Goal: Find contact information

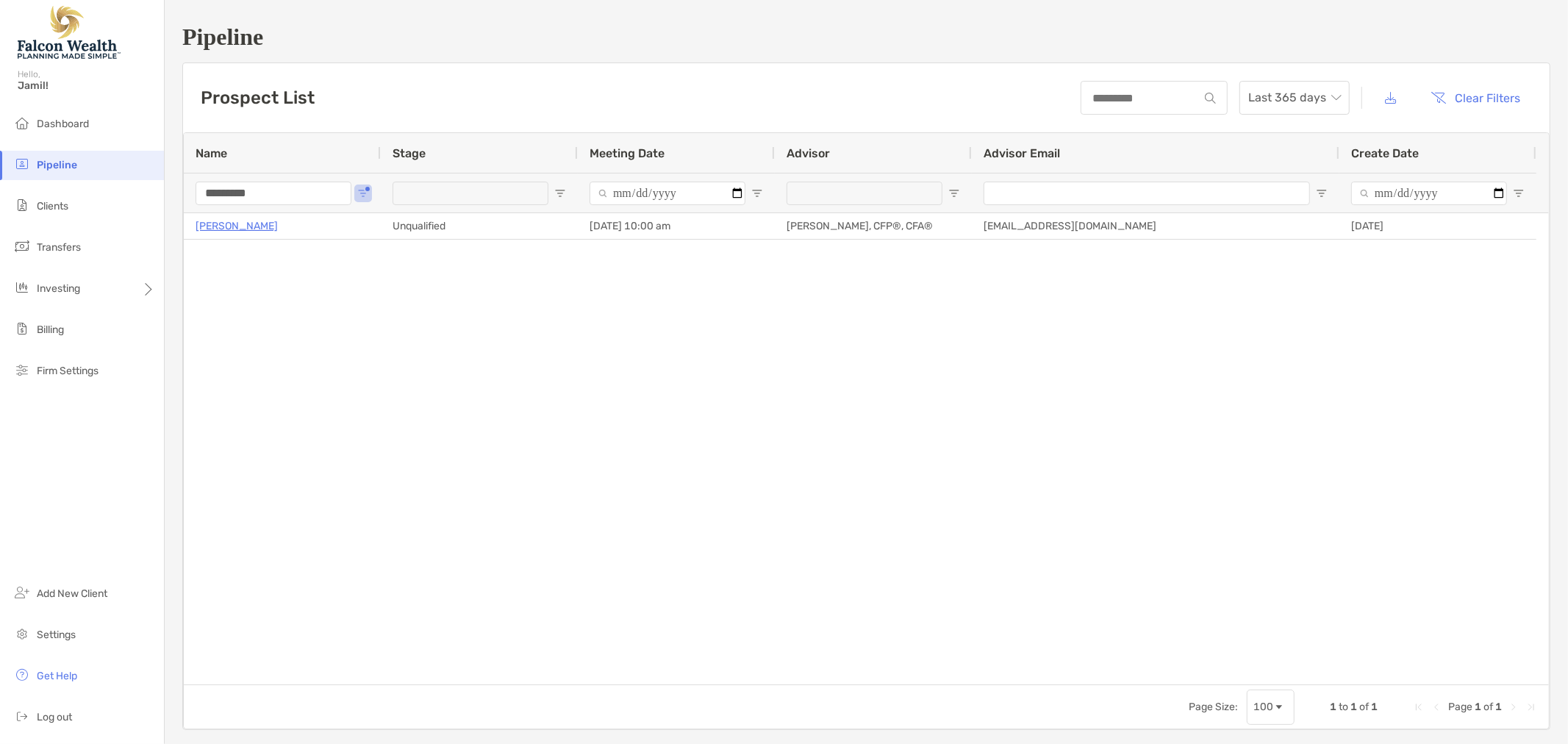
click at [275, 192] on input "*********" at bounding box center [273, 193] width 156 height 24
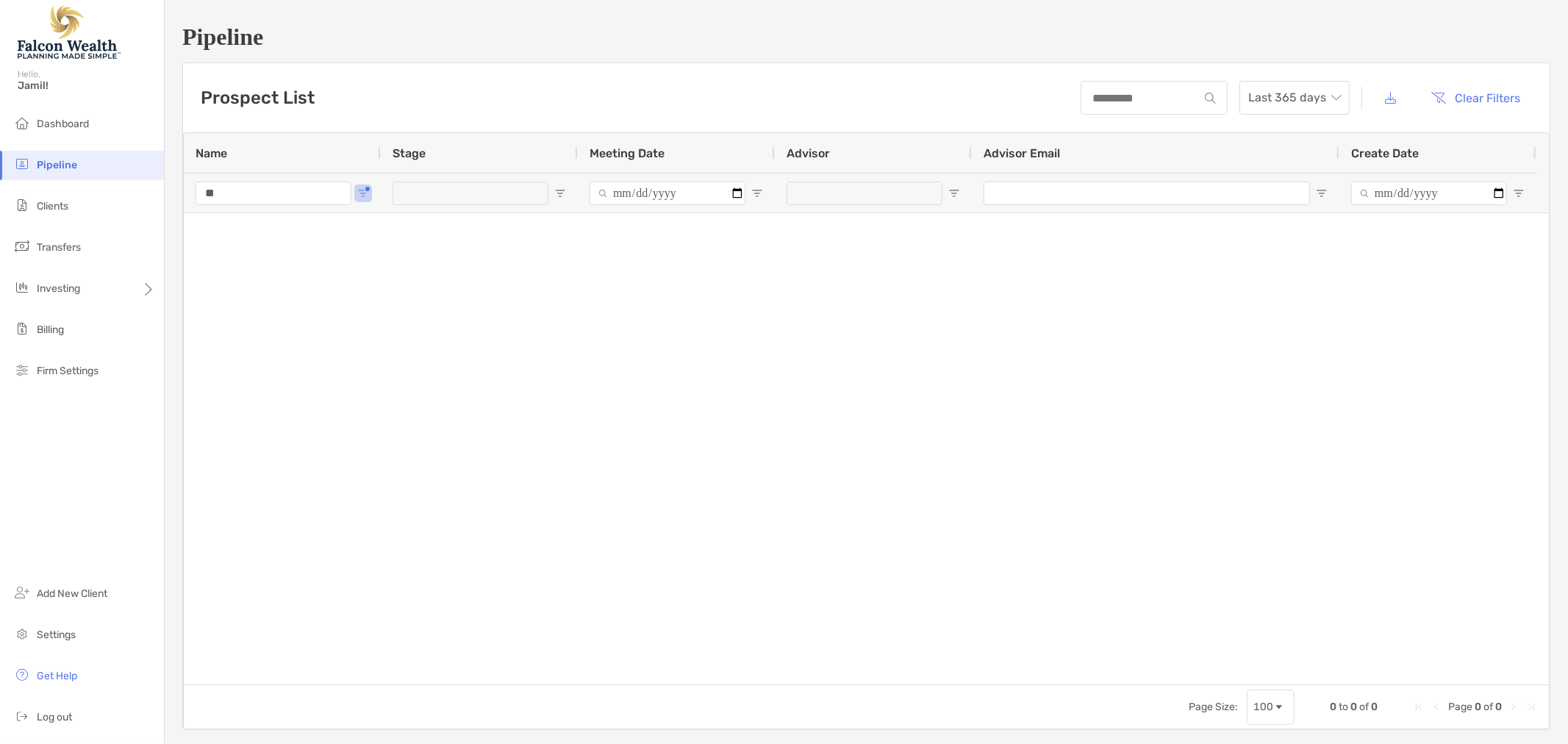
type input "*"
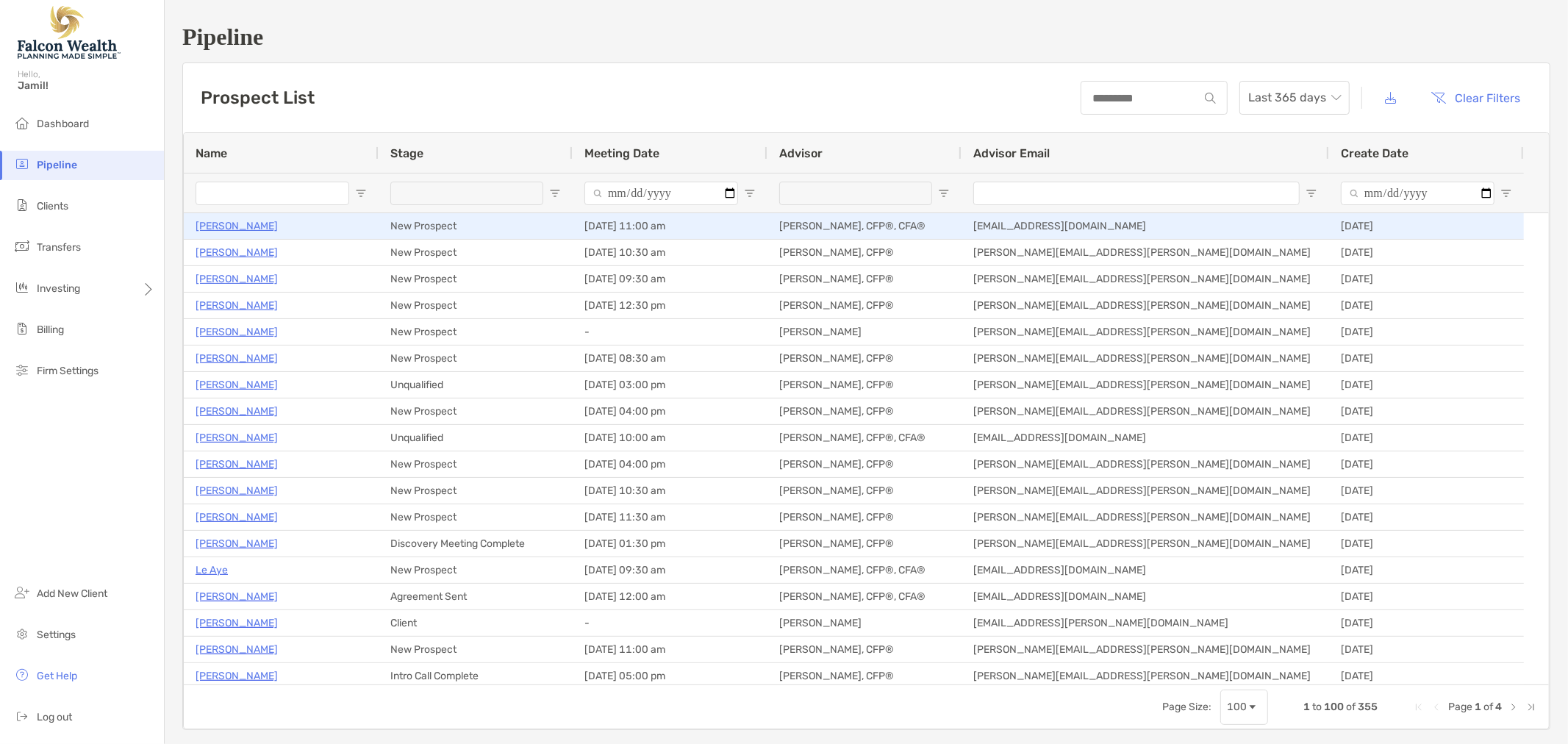
click at [239, 223] on p "[PERSON_NAME]" at bounding box center [237, 226] width 83 height 19
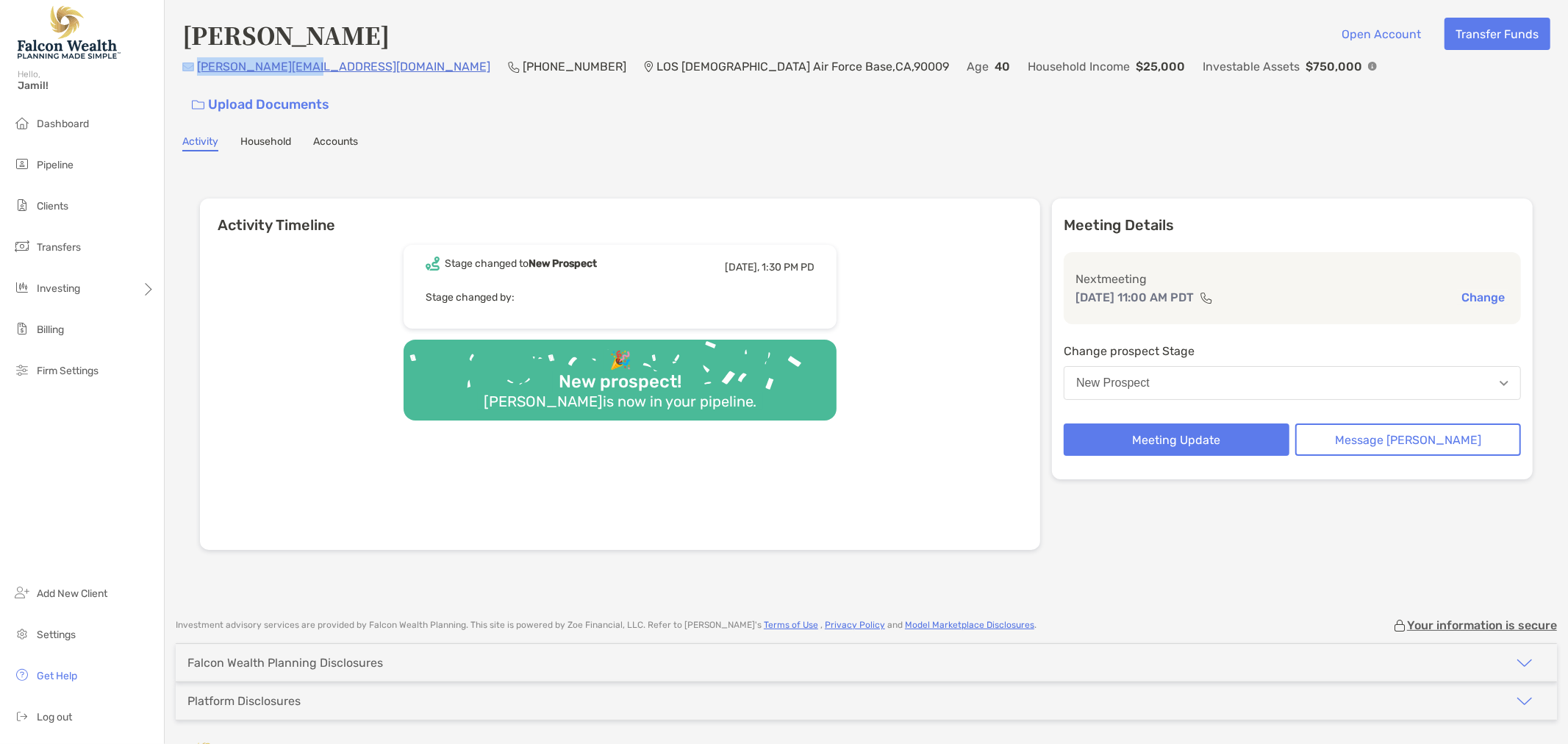
drag, startPoint x: 319, startPoint y: 77, endPoint x: 194, endPoint y: 74, distance: 125.0
click at [194, 74] on div "[PERSON_NAME][EMAIL_ADDRESS][DOMAIN_NAME] [PHONE_NUMBER] [GEOGRAPHIC_DATA][DEMO…" at bounding box center [866, 89] width 1368 height 63
copy div "[PERSON_NAME][EMAIL_ADDRESS][DOMAIN_NAME]"
